Goal: Information Seeking & Learning: Learn about a topic

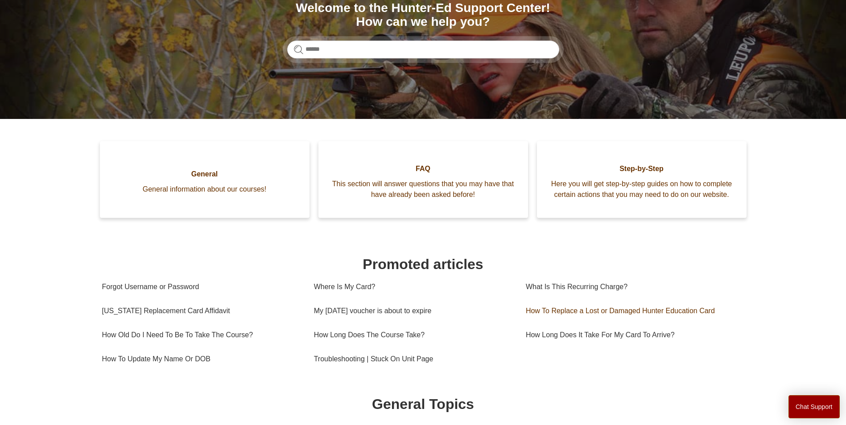
scroll to position [180, 0]
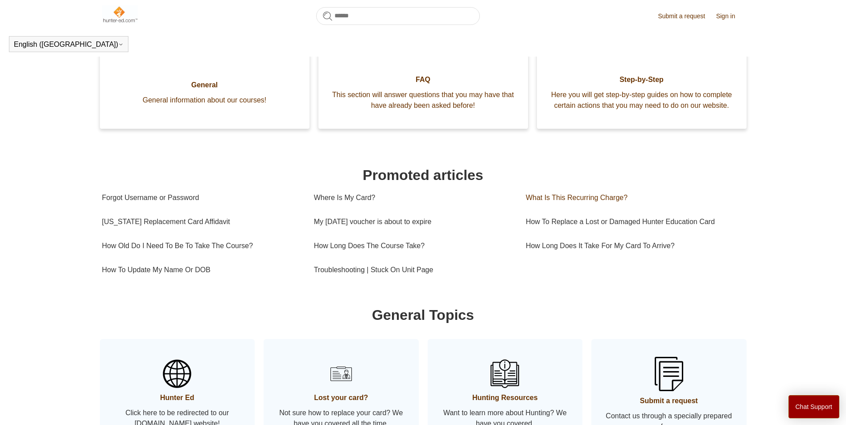
click at [552, 207] on link "What Is This Recurring Charge?" at bounding box center [632, 198] width 212 height 24
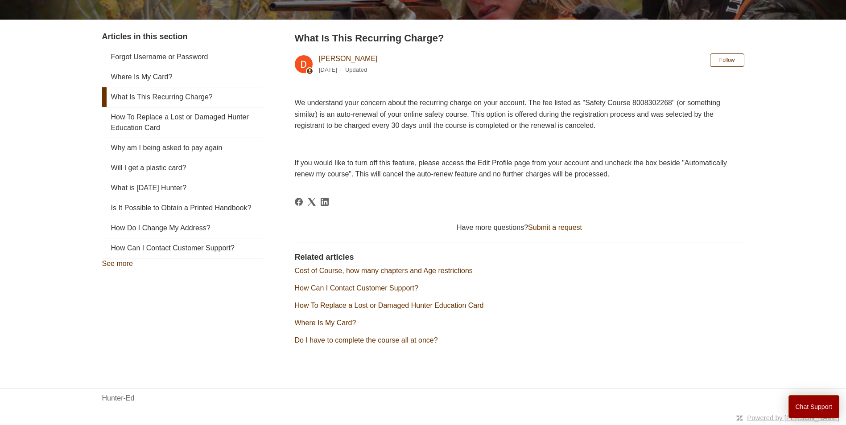
scroll to position [18, 0]
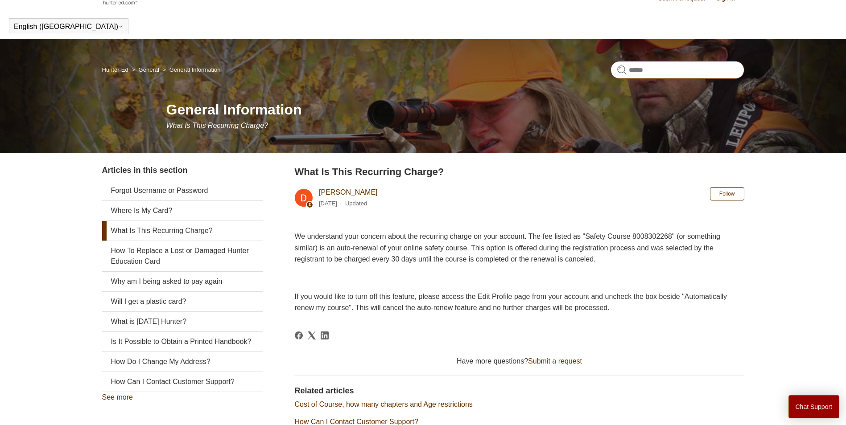
click at [642, 76] on input "Search" at bounding box center [678, 70] width 134 height 18
type input "**********"
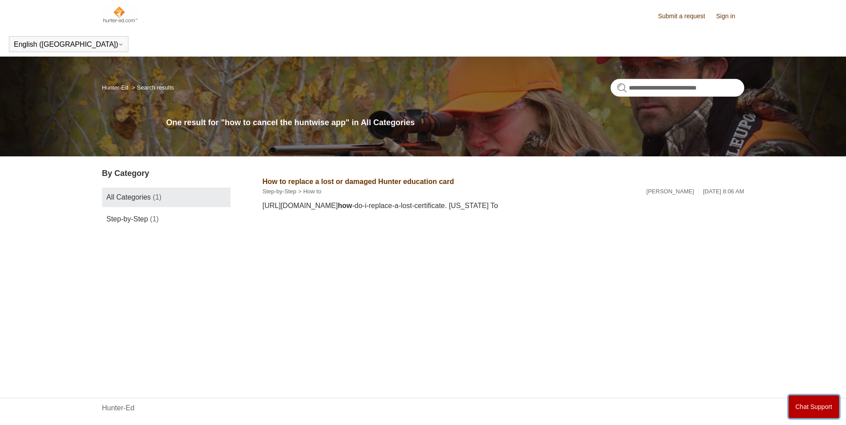
click at [822, 401] on button "Chat Support" at bounding box center [814, 407] width 51 height 23
click at [117, 10] on img at bounding box center [120, 14] width 36 height 18
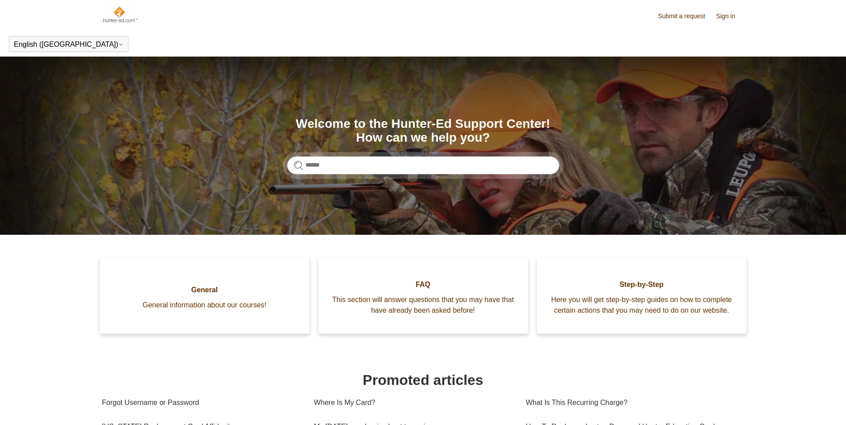
click at [110, 14] on img at bounding box center [120, 14] width 36 height 18
